Goal: Communication & Community: Answer question/provide support

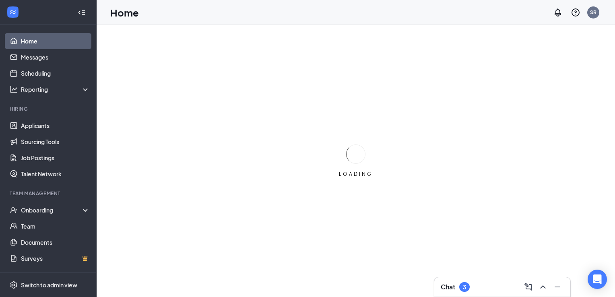
click at [450, 292] on div "Chat 3" at bounding box center [502, 286] width 123 height 13
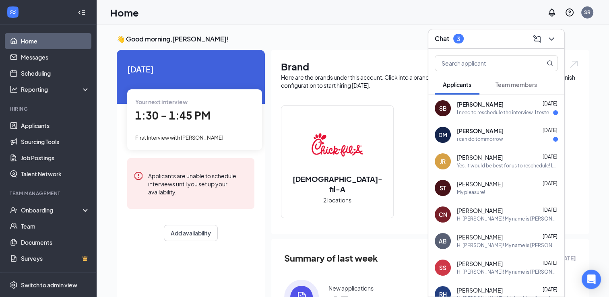
click at [507, 117] on div "SB [PERSON_NAME] [DATE] I need to reschedule the interview. I tested positive f…" at bounding box center [496, 108] width 136 height 27
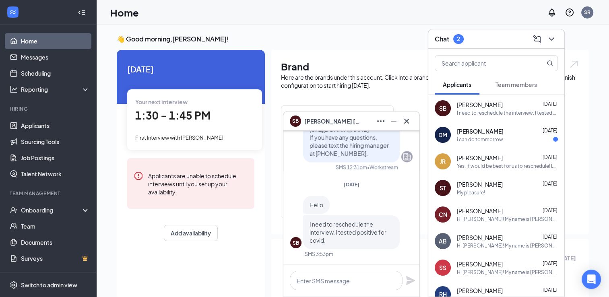
click at [365, 116] on div "SB [PERSON_NAME]" at bounding box center [351, 121] width 123 height 13
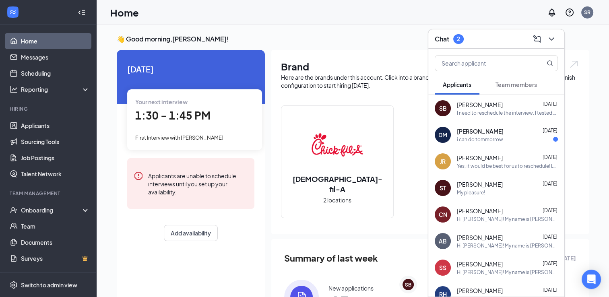
click at [482, 137] on div "i can do tommorrow" at bounding box center [480, 139] width 46 height 7
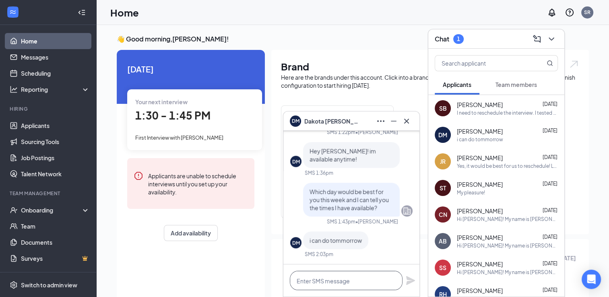
click at [359, 287] on textarea at bounding box center [346, 280] width 113 height 19
type textarea "W"
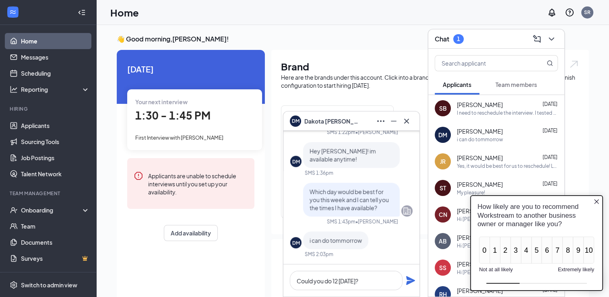
click at [596, 202] on icon "Close button" at bounding box center [596, 201] width 5 height 5
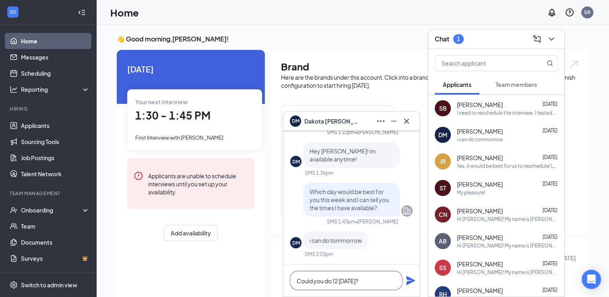
click at [369, 289] on textarea "Could you do 12 [DATE]?" at bounding box center [346, 280] width 113 height 19
type textarea "Could you do 11:30 [DATE]?"
click at [410, 282] on icon "Plane" at bounding box center [410, 280] width 9 height 9
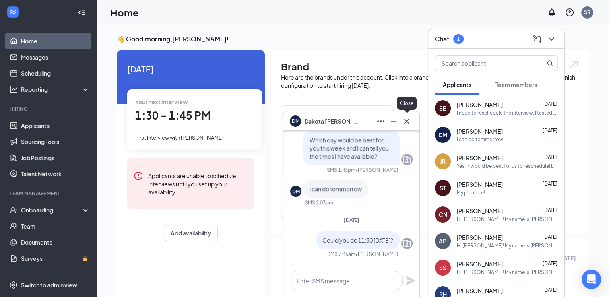
click at [401, 124] on button at bounding box center [406, 121] width 13 height 13
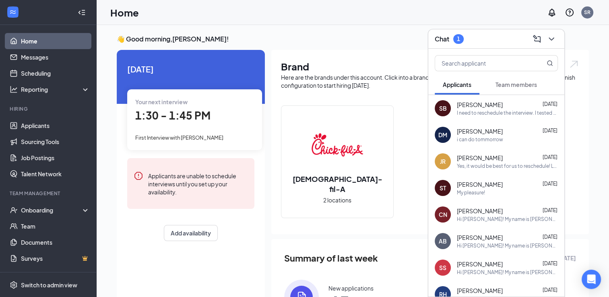
click at [502, 88] on span "Team members" at bounding box center [515, 84] width 41 height 7
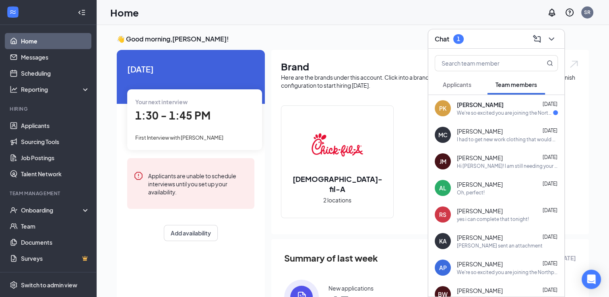
click at [499, 108] on div "[PERSON_NAME] [DATE]" at bounding box center [507, 105] width 101 height 8
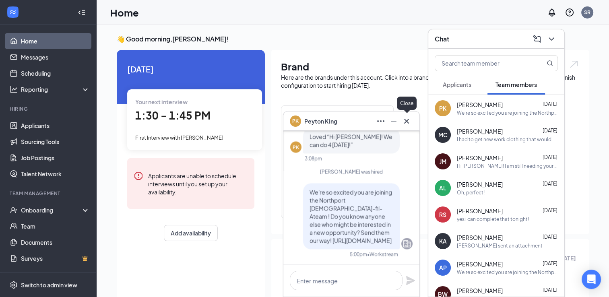
click at [406, 124] on icon "Cross" at bounding box center [407, 121] width 10 height 10
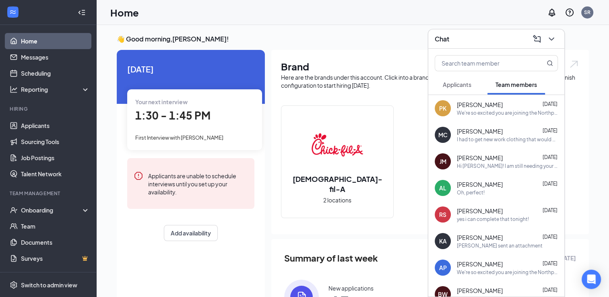
click at [463, 81] on span "Applicants" at bounding box center [457, 84] width 29 height 7
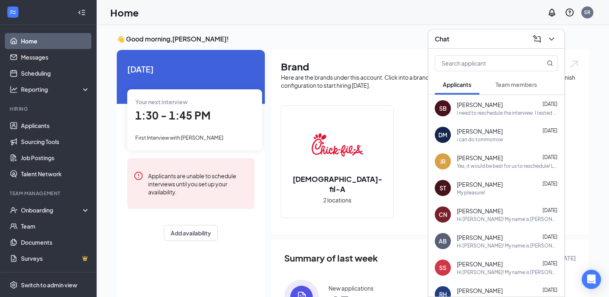
click at [471, 109] on div "I need to reschedule the interview. I tested positive for covid." at bounding box center [507, 112] width 101 height 7
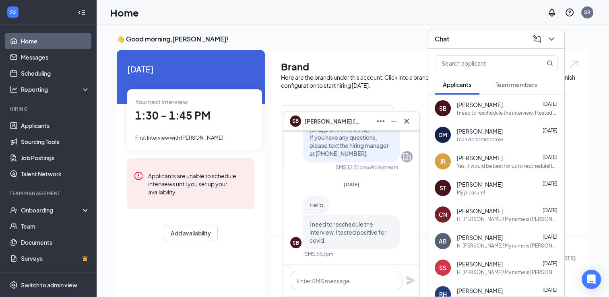
scroll to position [96, 0]
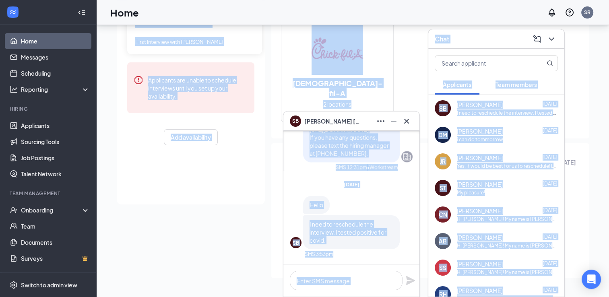
drag, startPoint x: 365, startPoint y: 111, endPoint x: 362, endPoint y: 121, distance: 10.9
click at [362, 121] on div "SB [PERSON_NAME] [DATE] SB Yes SMS 10:02am Okay! Would you be able to come in […" at bounding box center [353, 113] width 512 height 368
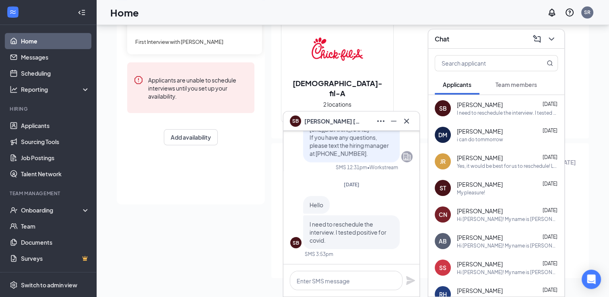
click at [362, 121] on div "SB [PERSON_NAME]" at bounding box center [351, 121] width 123 height 13
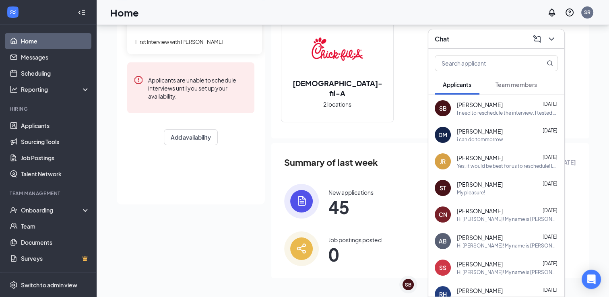
scroll to position [0, 0]
click at [467, 43] on div "Chat" at bounding box center [496, 39] width 123 height 12
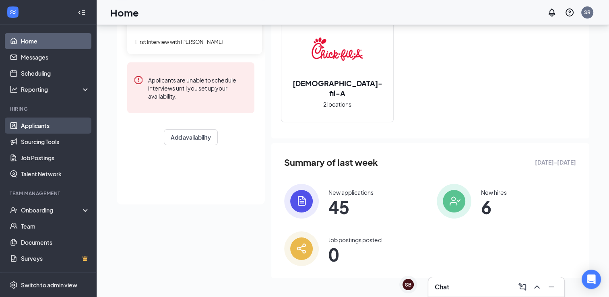
click at [52, 122] on link "Applicants" at bounding box center [55, 125] width 69 height 16
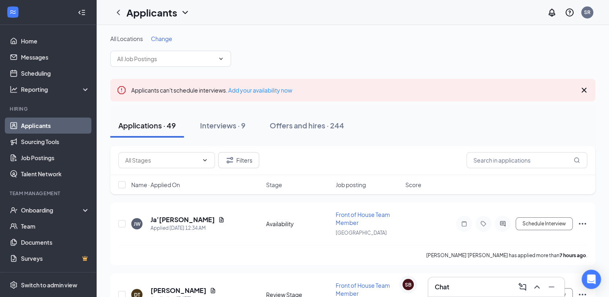
click at [521, 109] on div "Applications · 49 Interviews · 9 Offers and hires · 244" at bounding box center [352, 125] width 485 height 40
click at [412, 55] on div "All Locations Change" at bounding box center [352, 51] width 485 height 32
click at [483, 289] on div "Chat" at bounding box center [496, 286] width 123 height 13
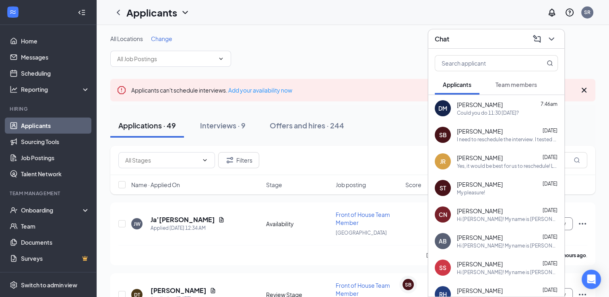
click at [471, 36] on div "Chat" at bounding box center [496, 39] width 123 height 12
